Goal: Task Accomplishment & Management: Complete application form

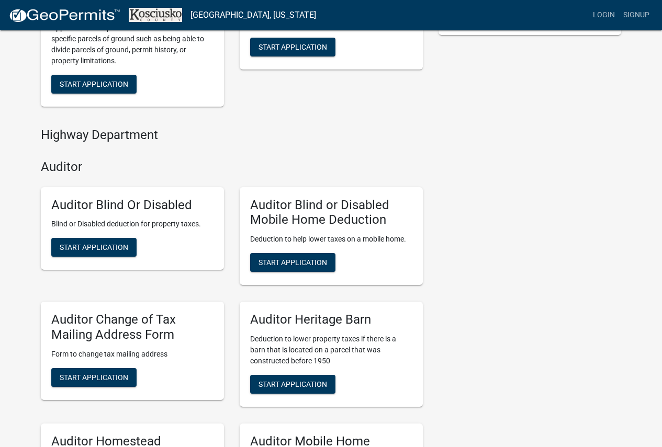
scroll to position [418, 0]
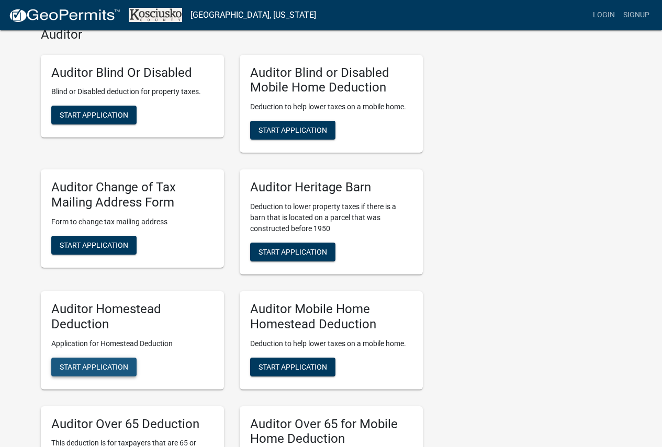
click at [120, 360] on button "Start Application" at bounding box center [93, 367] width 85 height 19
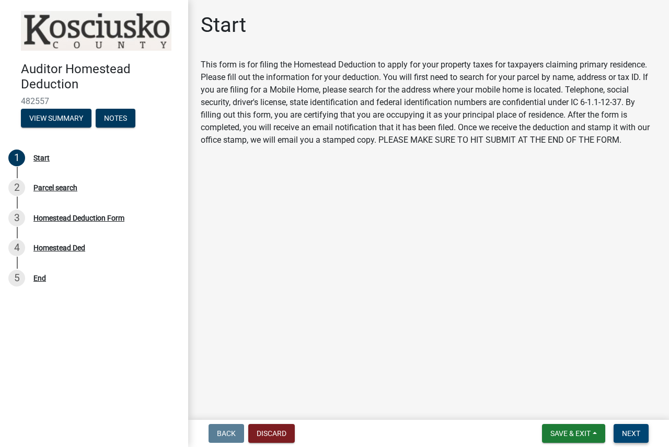
click at [645, 429] on button "Next" at bounding box center [631, 433] width 35 height 19
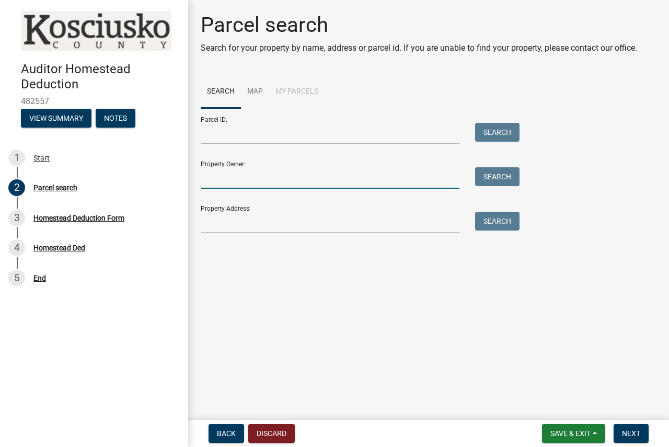
click at [280, 180] on input "Property Owner:" at bounding box center [330, 177] width 259 height 21
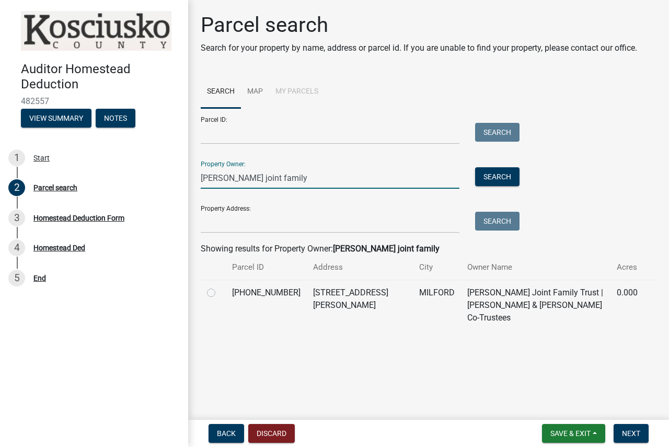
type input "[PERSON_NAME] joint family"
click at [220, 287] on label at bounding box center [220, 287] width 0 height 0
click at [220, 293] on input "radio" at bounding box center [223, 290] width 7 height 7
radio input "true"
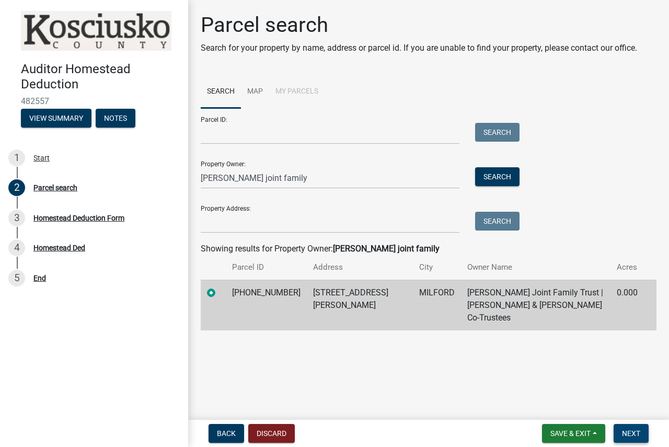
click at [628, 437] on span "Next" at bounding box center [631, 433] width 18 height 8
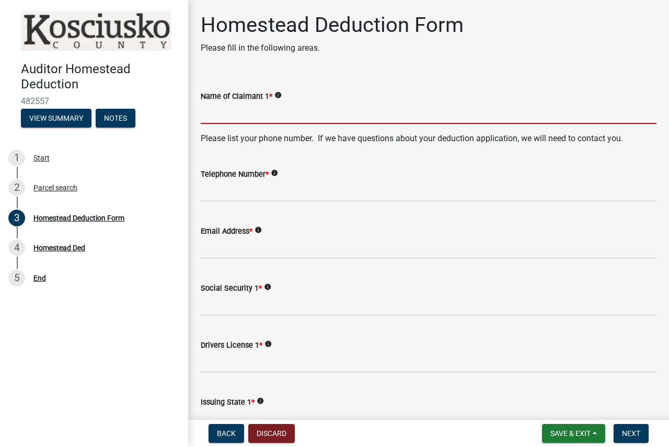
click at [265, 118] on input "Name of Claimant 1 *" at bounding box center [429, 113] width 456 height 21
type input "[PERSON_NAME]"
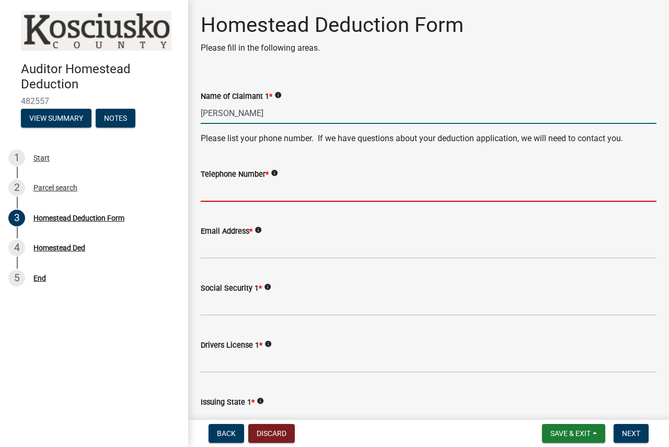
click at [246, 187] on input "Telephone Number *" at bounding box center [429, 190] width 456 height 21
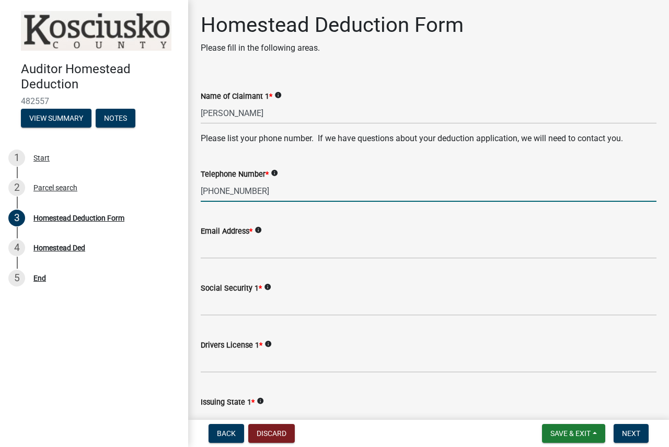
type input "[PHONE_NUMBER]"
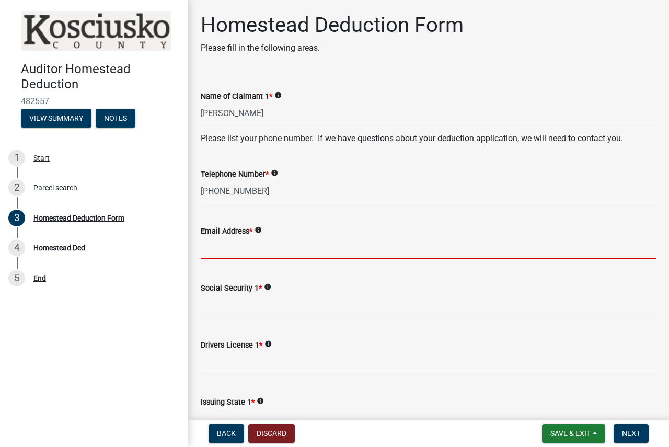
click at [240, 256] on input "Email Address *" at bounding box center [429, 247] width 456 height 21
type input "[EMAIL_ADDRESS][DOMAIN_NAME]"
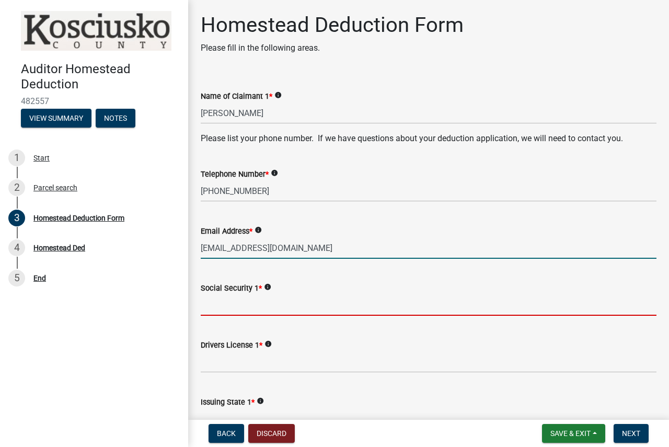
click at [257, 307] on input "Social Security 1 *" at bounding box center [429, 304] width 456 height 21
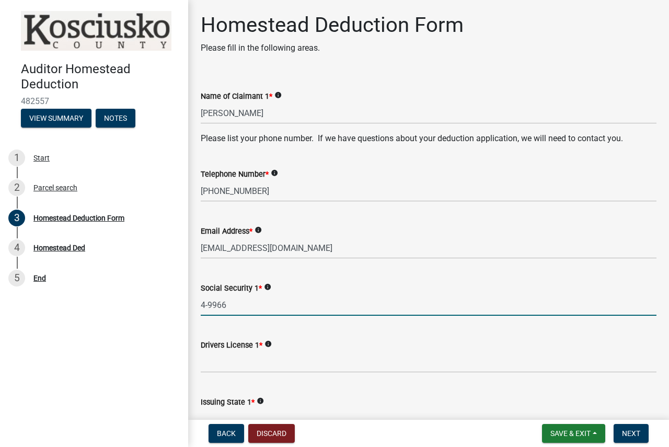
type input "4-9966"
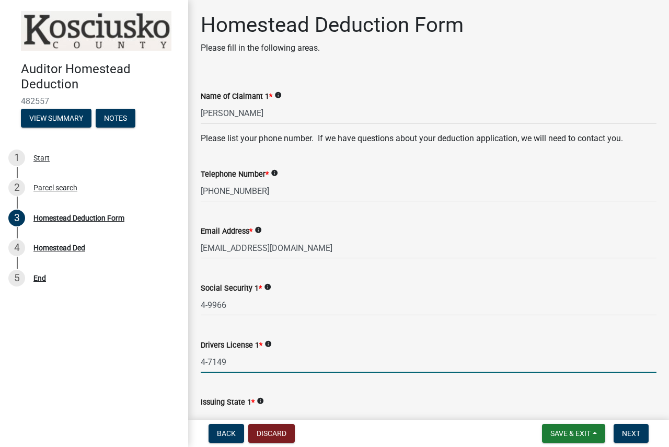
type input "4-7149"
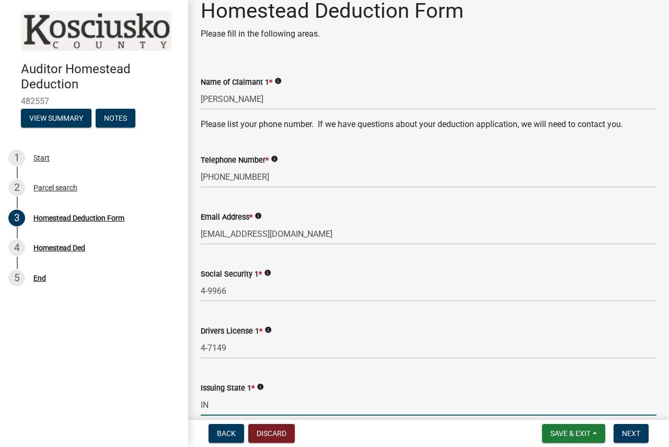
type input "IN"
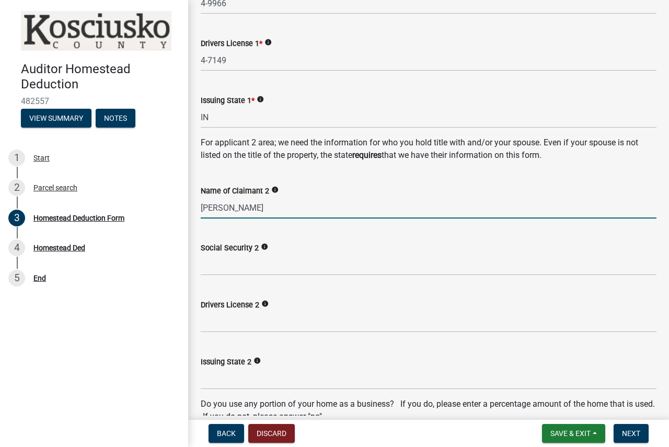
type input "[PERSON_NAME]"
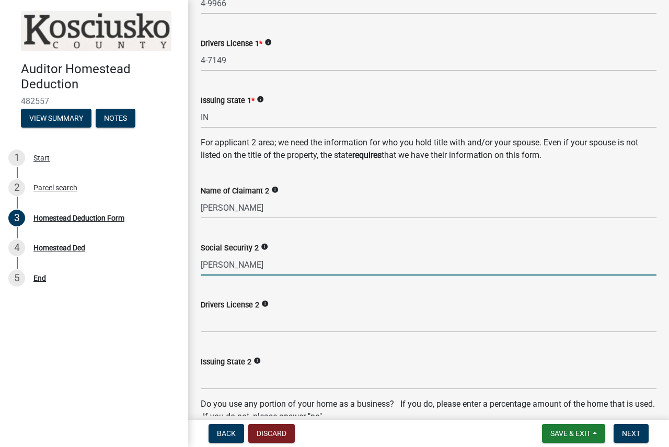
type input "[PERSON_NAME]"
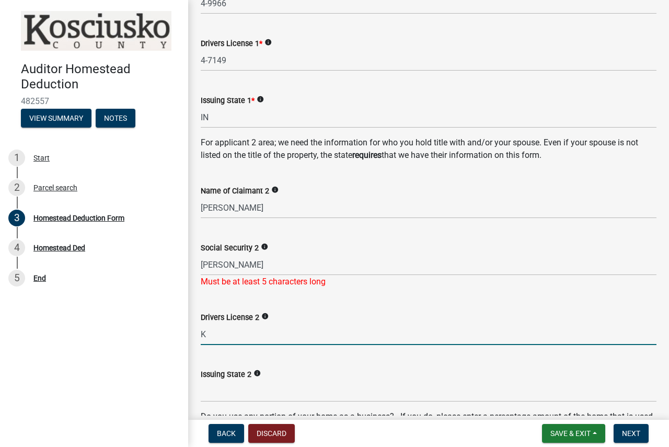
type input "K"
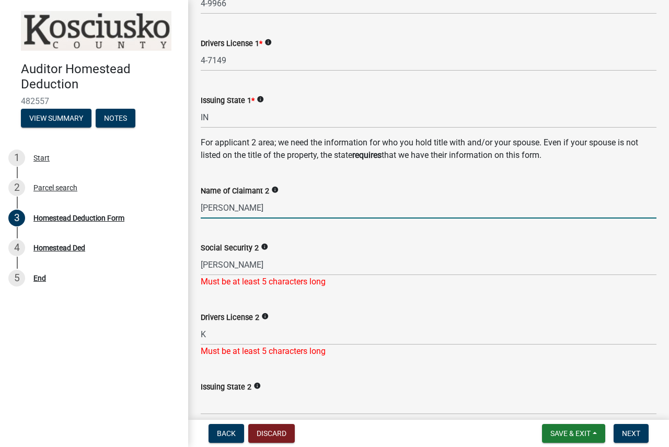
type input "[PERSON_NAME]"
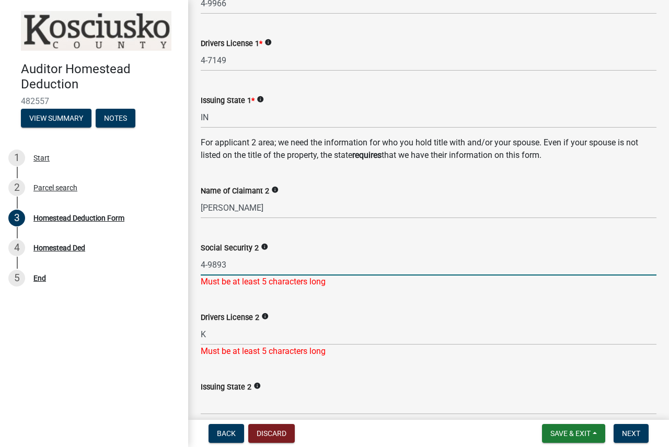
type input "4-9893"
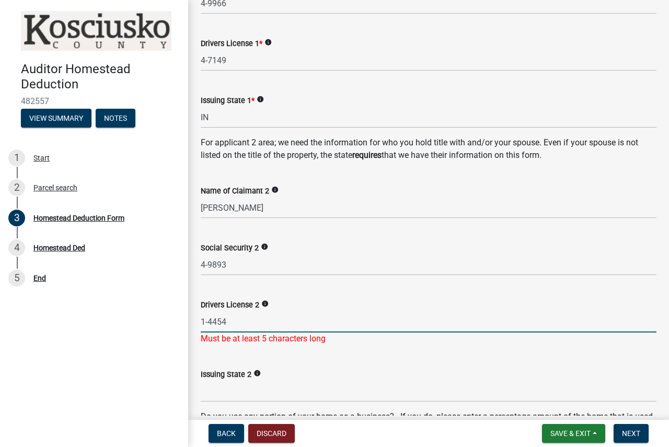
type input "1-4454"
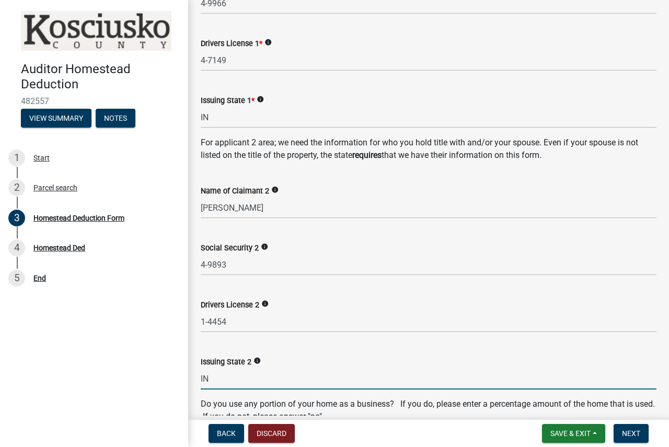
type input "IN"
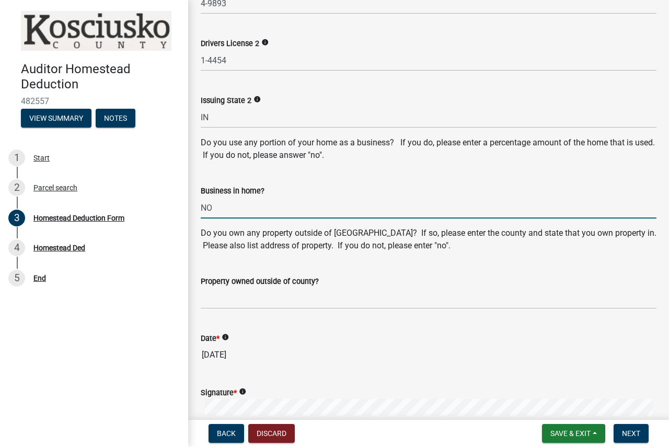
type input "NO"
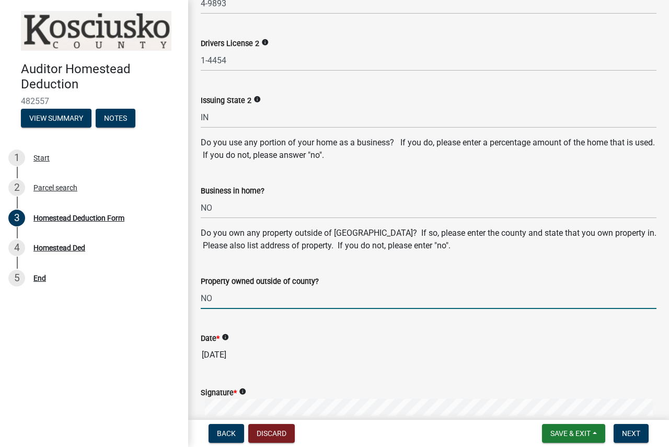
type input "NO"
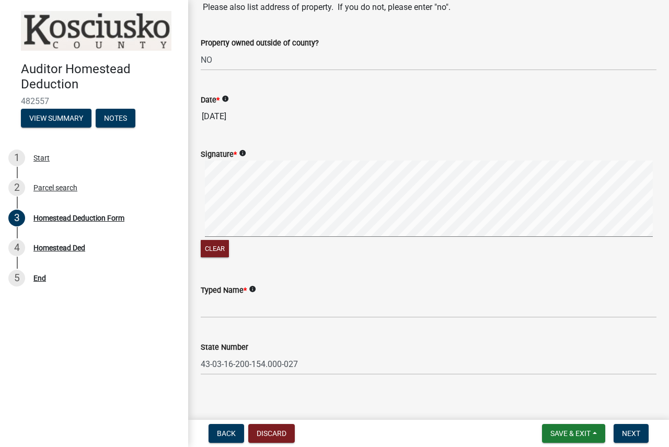
scroll to position [810, 0]
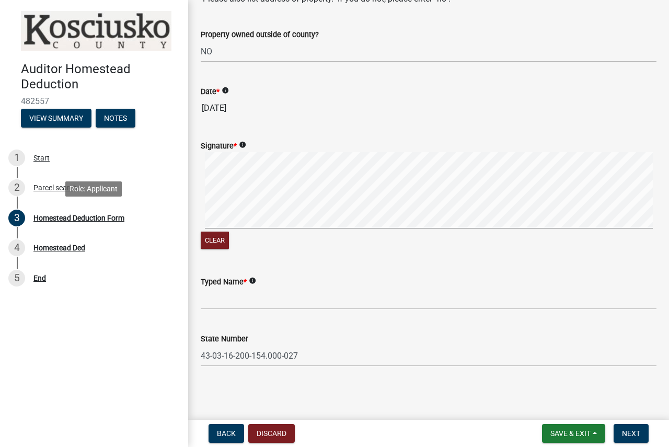
click at [175, 232] on div "Auditor Homestead Deduction 482557 View Summary Notes 1 Start 2 Parcel search 3…" at bounding box center [334, 223] width 669 height 447
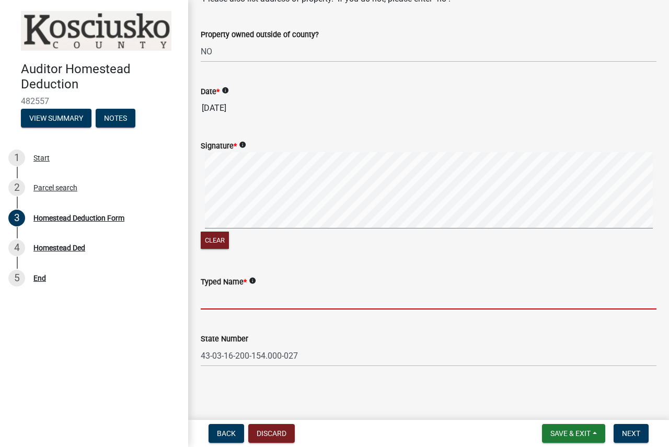
click at [218, 304] on input "Typed Name *" at bounding box center [429, 298] width 456 height 21
type input "[PERSON_NAME]"
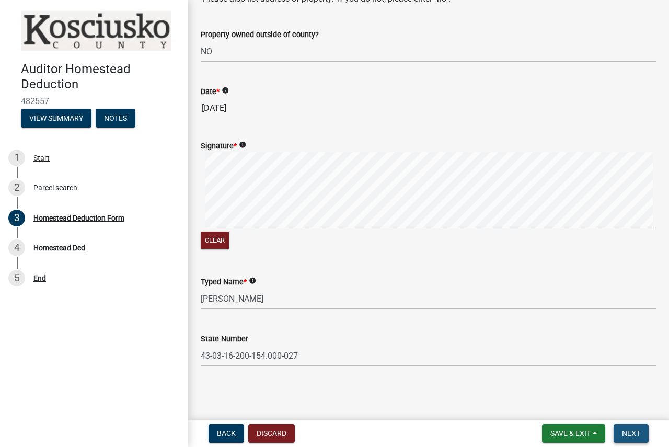
click at [631, 433] on span "Next" at bounding box center [631, 433] width 18 height 8
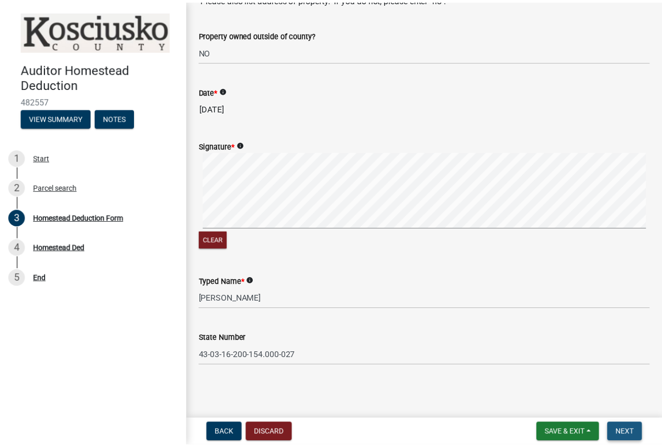
scroll to position [0, 0]
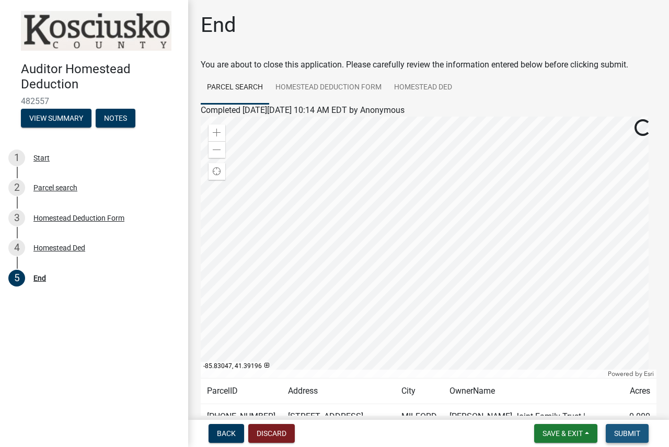
click at [632, 427] on button "Submit" at bounding box center [627, 433] width 43 height 19
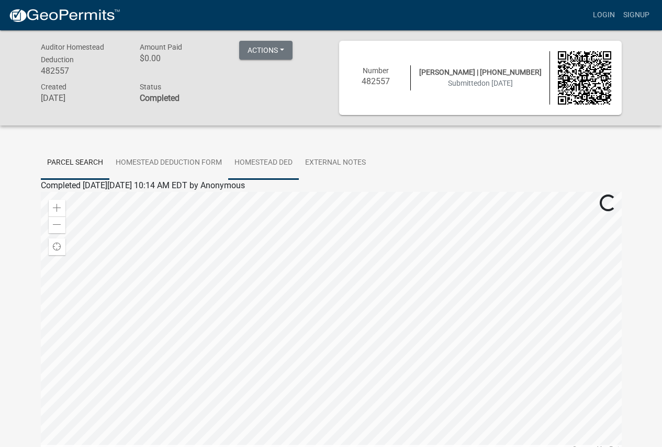
click at [289, 160] on link "Homestead Ded" at bounding box center [263, 162] width 71 height 33
click at [89, 201] on link "Homestead Ded" at bounding box center [70, 198] width 59 height 10
